Goal: Information Seeking & Learning: Learn about a topic

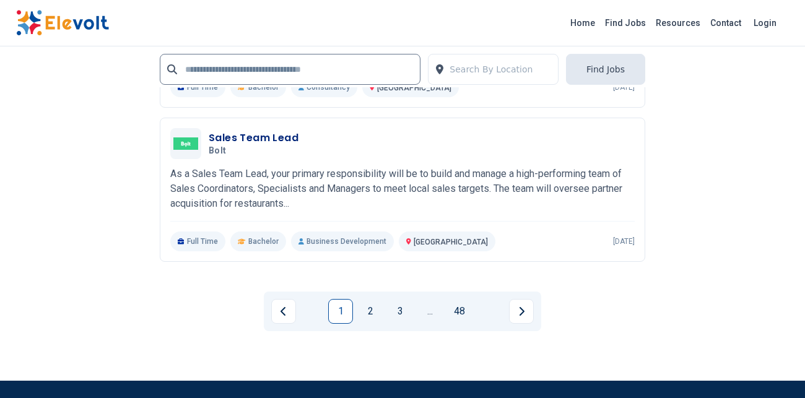
scroll to position [2798, 0]
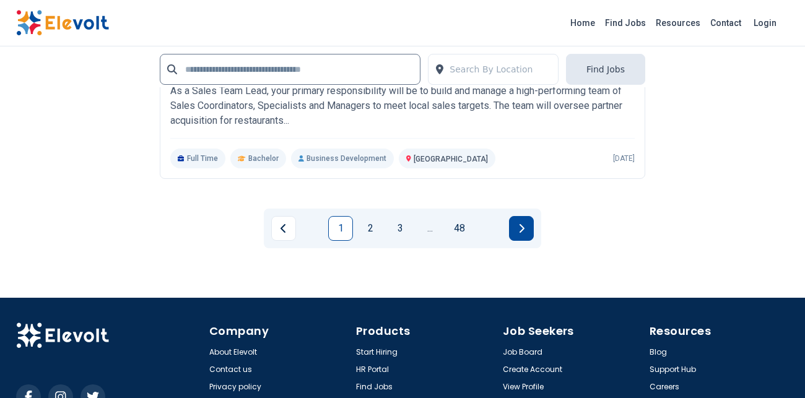
click at [527, 227] on button "Next page" at bounding box center [521, 228] width 25 height 25
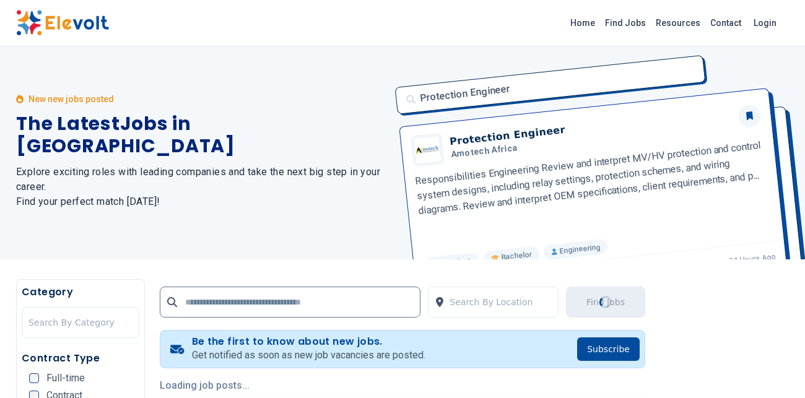
scroll to position [0, 0]
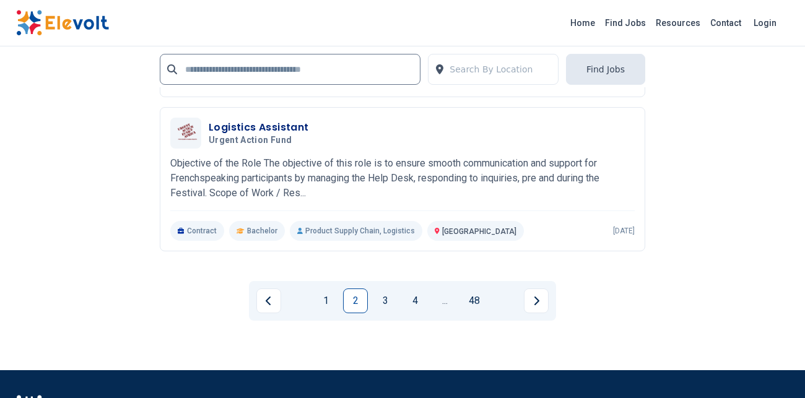
scroll to position [2823, 0]
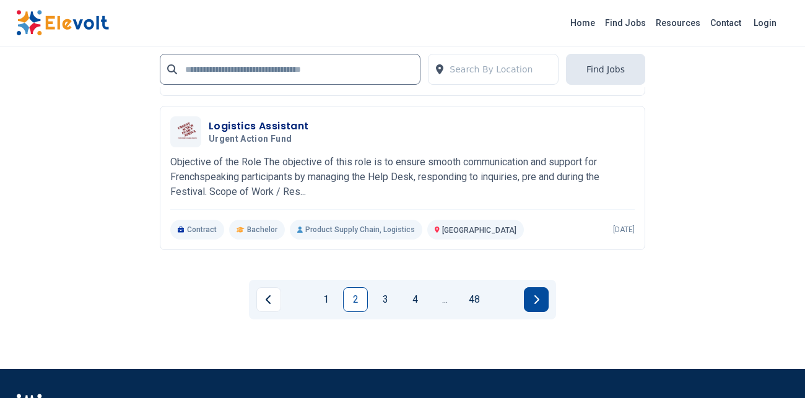
click at [537, 305] on icon "Next page" at bounding box center [536, 300] width 6 height 10
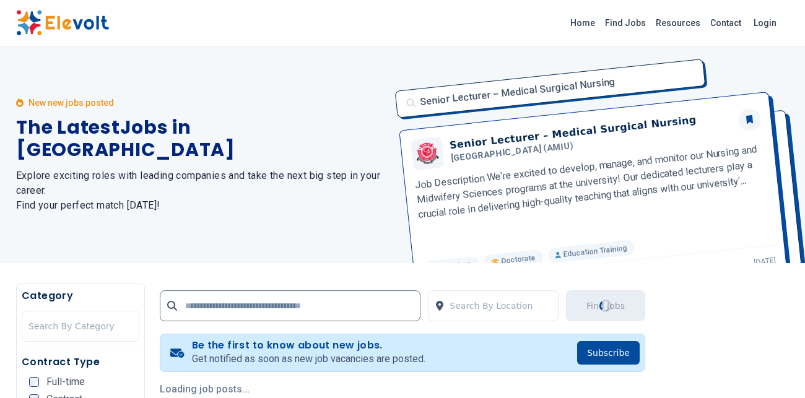
scroll to position [0, 0]
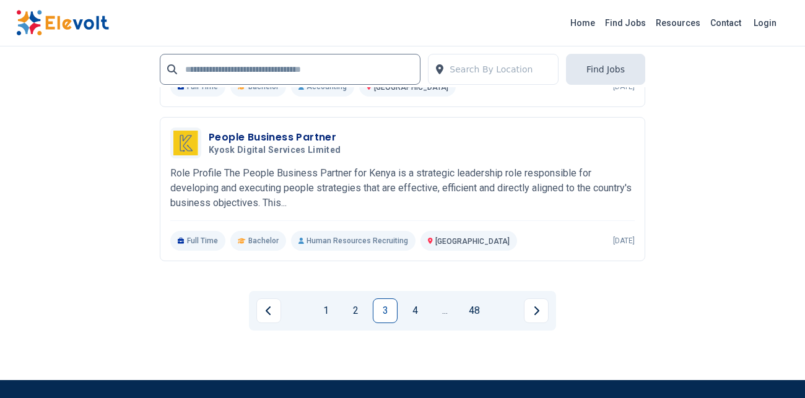
scroll to position [2848, 0]
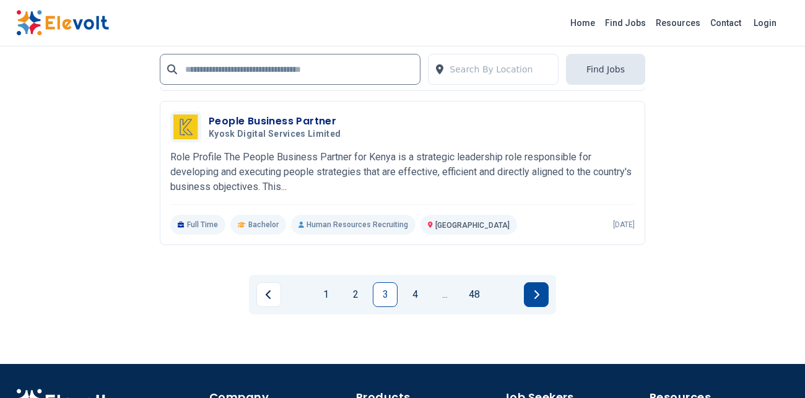
click at [532, 297] on button "Next page" at bounding box center [536, 295] width 25 height 25
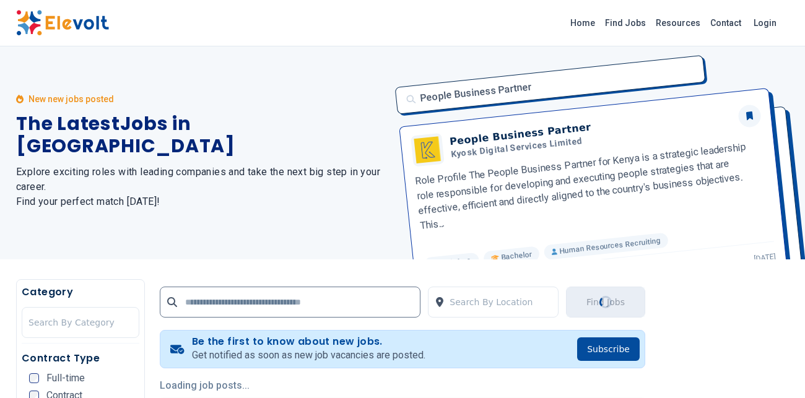
scroll to position [0, 0]
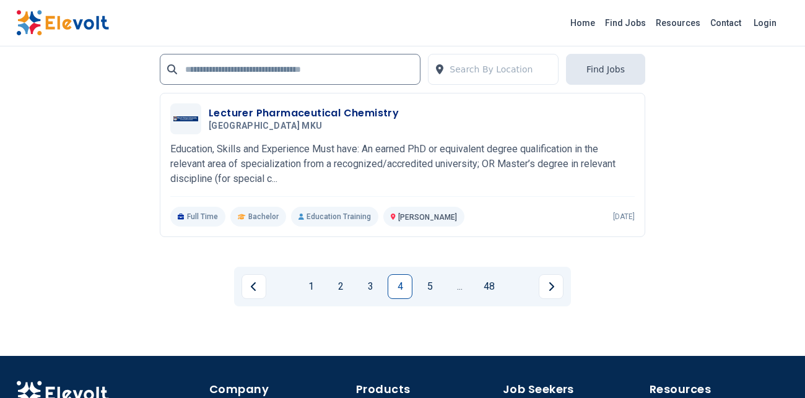
scroll to position [2872, 0]
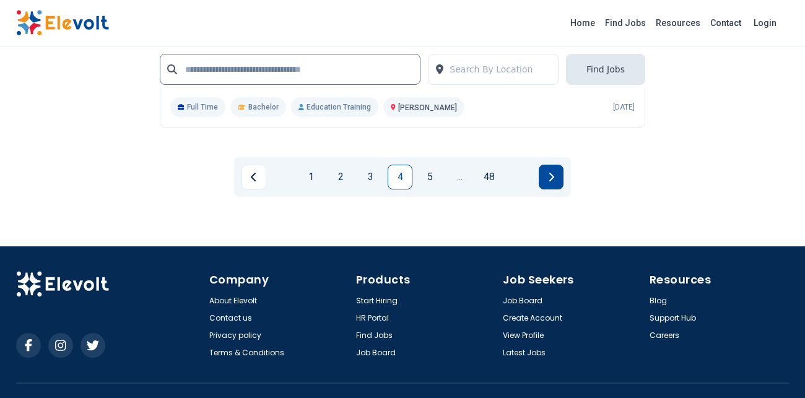
click at [554, 173] on icon "Next page" at bounding box center [551, 177] width 6 height 10
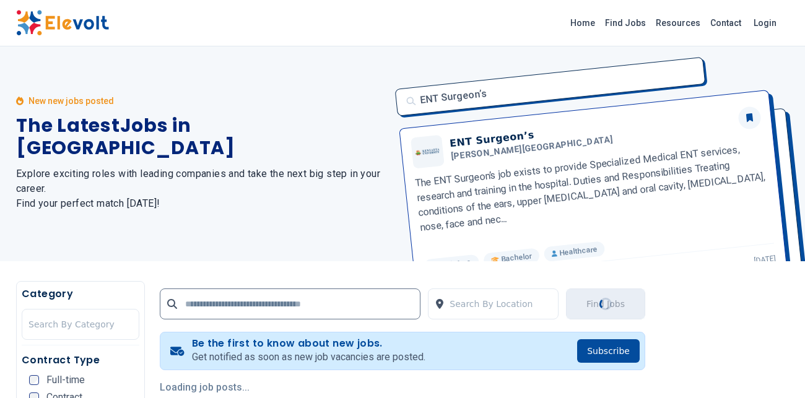
scroll to position [0, 0]
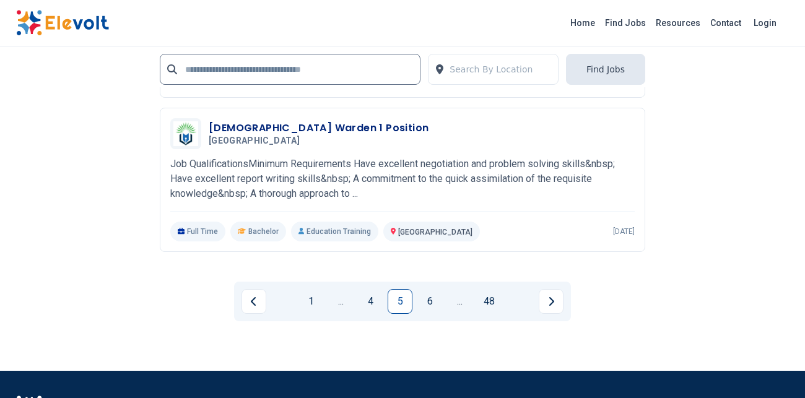
scroll to position [2798, 0]
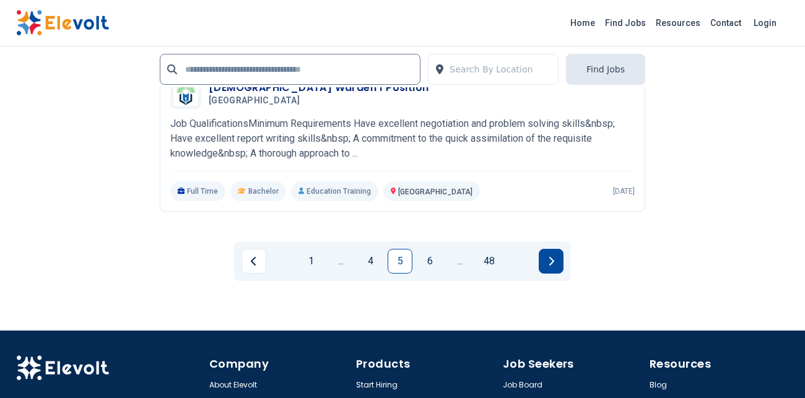
click at [556, 258] on button "Next page" at bounding box center [551, 261] width 25 height 25
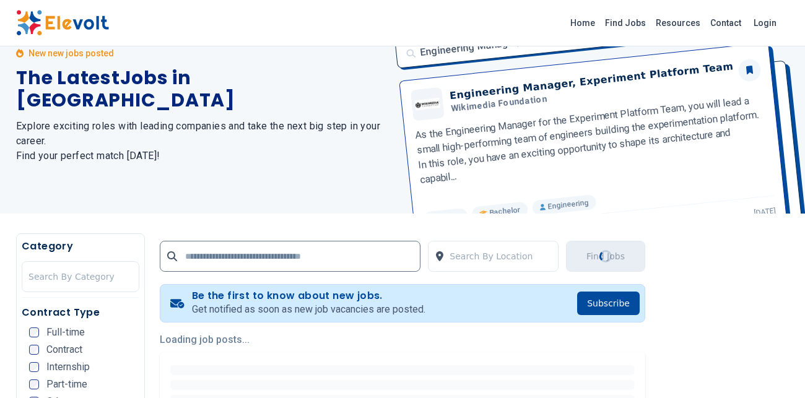
scroll to position [51, 0]
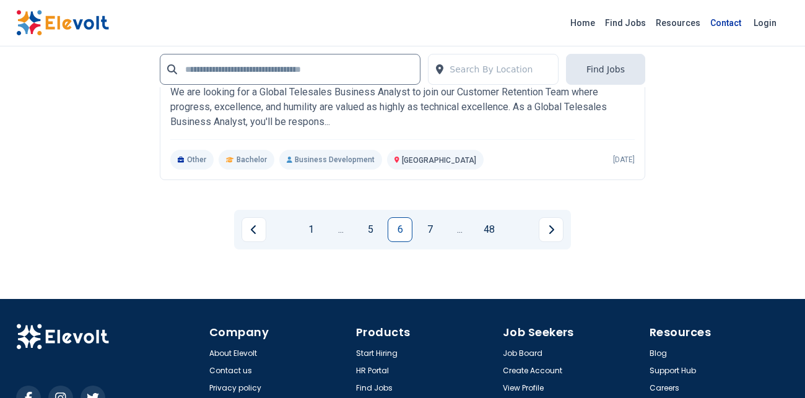
scroll to position [2947, 0]
